Goal: Task Accomplishment & Management: Manage account settings

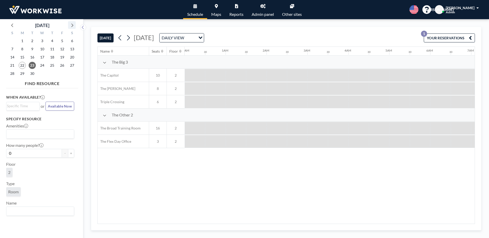
click at [73, 25] on icon at bounding box center [72, 25] width 7 height 7
click at [32, 58] on span "14" at bounding box center [32, 57] width 7 height 7
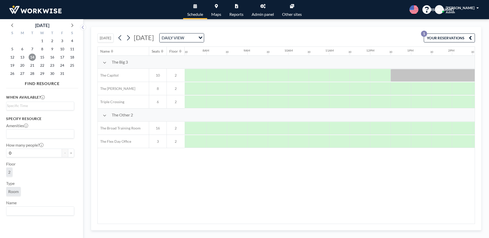
scroll to position [0, 307]
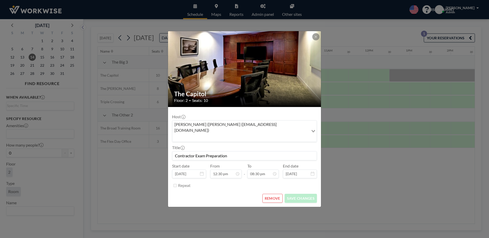
click at [279, 194] on button "REMOVE" at bounding box center [272, 198] width 20 height 9
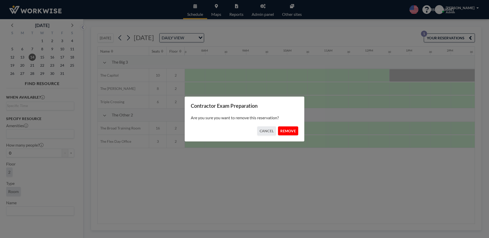
click at [291, 128] on button "REMOVE" at bounding box center [288, 131] width 20 height 9
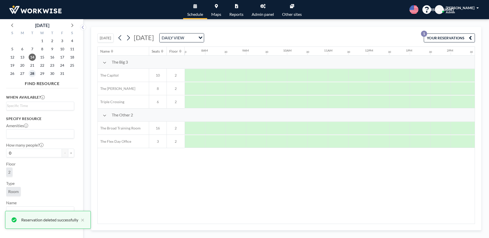
click at [35, 74] on span "28" at bounding box center [32, 73] width 7 height 7
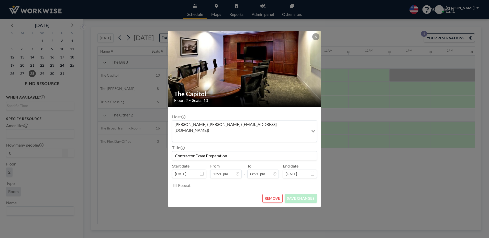
click at [277, 195] on button "REMOVE" at bounding box center [272, 198] width 20 height 9
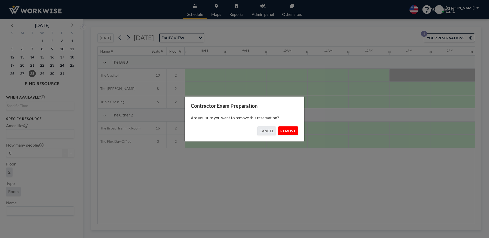
click at [288, 130] on button "REMOVE" at bounding box center [288, 131] width 20 height 9
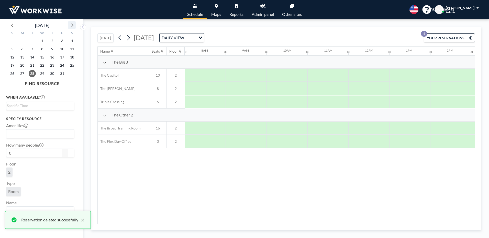
click at [72, 25] on icon at bounding box center [72, 25] width 7 height 7
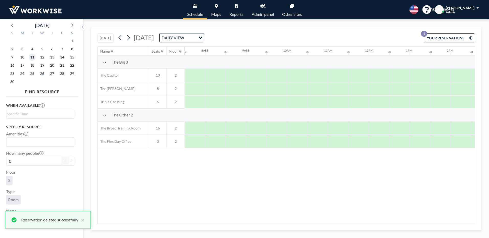
click at [33, 58] on span "11" at bounding box center [32, 57] width 7 height 7
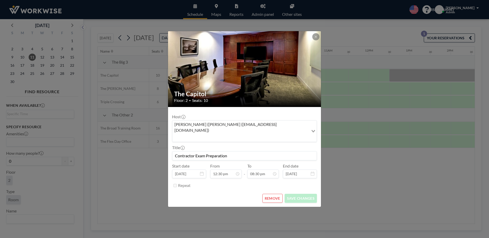
click at [275, 194] on button "REMOVE" at bounding box center [272, 198] width 20 height 9
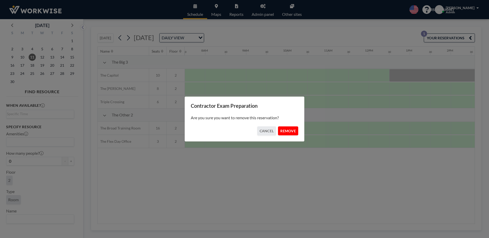
click at [287, 132] on button "REMOVE" at bounding box center [288, 131] width 20 height 9
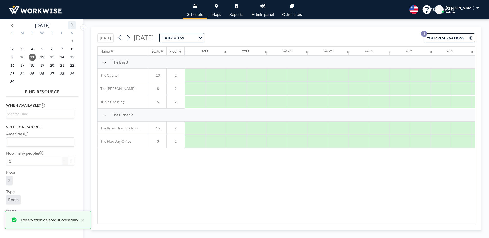
click at [72, 27] on icon at bounding box center [72, 25] width 7 height 7
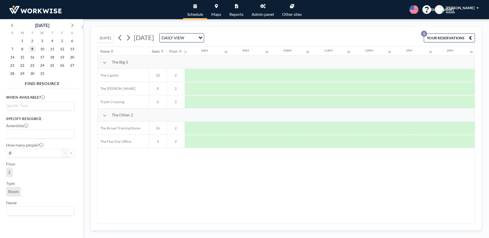
click at [32, 48] on span "9" at bounding box center [32, 49] width 7 height 7
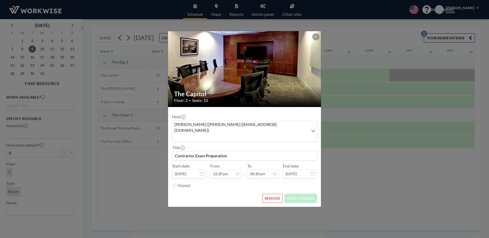
click at [274, 194] on button "REMOVE" at bounding box center [272, 198] width 20 height 9
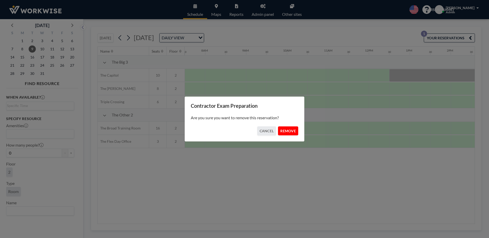
click at [293, 132] on button "REMOVE" at bounding box center [288, 131] width 20 height 9
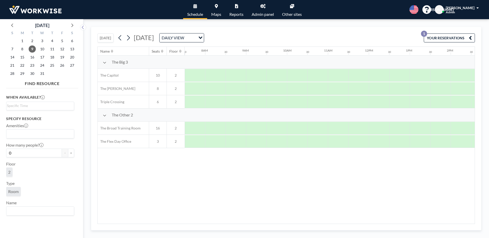
click at [277, 221] on div "Name Seats Floor 12AM 30 1AM 30 2AM 30 3AM 30 4AM 30 5AM 30 6AM 30 7AM 30 8AM 3…" at bounding box center [286, 135] width 377 height 177
drag, startPoint x: 277, startPoint y: 221, endPoint x: 362, endPoint y: 222, distance: 85.6
click at [362, 222] on div "Name Seats Floor 12AM 30 1AM 30 2AM 30 3AM 30 4AM 30 5AM 30 6AM 30 7AM 30 8AM 3…" at bounding box center [286, 135] width 377 height 177
click at [11, 26] on icon at bounding box center [12, 25] width 7 height 7
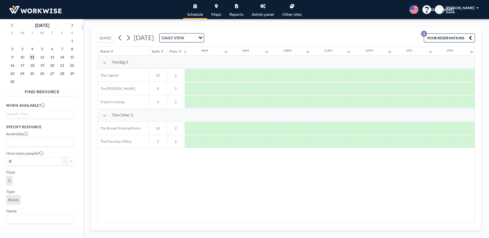
click at [30, 58] on span "11" at bounding box center [32, 57] width 7 height 7
click at [11, 23] on icon at bounding box center [12, 25] width 7 height 7
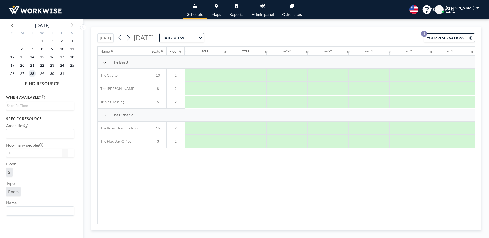
click at [33, 73] on span "28" at bounding box center [32, 73] width 7 height 7
click at [32, 57] on span "14" at bounding box center [32, 57] width 7 height 7
click at [12, 24] on icon at bounding box center [12, 25] width 7 height 7
click at [32, 66] on span "23" at bounding box center [32, 65] width 7 height 7
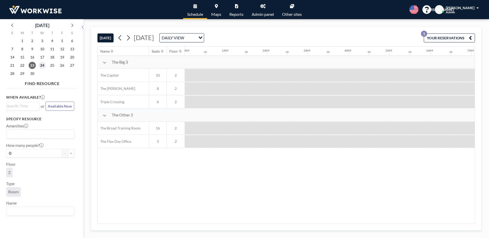
click at [41, 64] on span "24" at bounding box center [42, 65] width 7 height 7
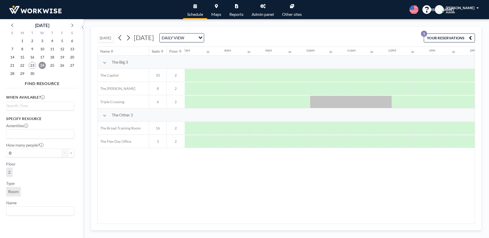
scroll to position [0, 307]
